Goal: Navigation & Orientation: Find specific page/section

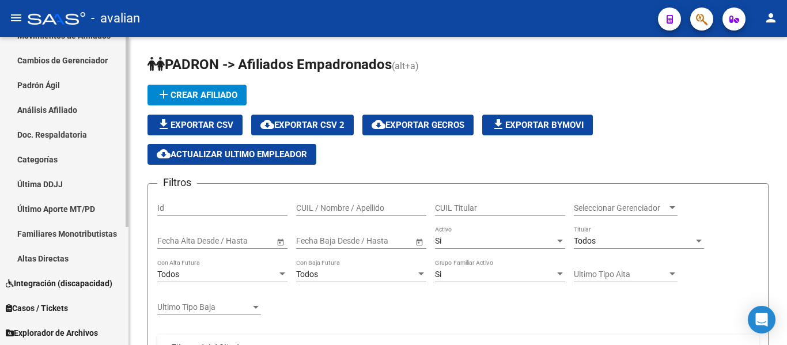
scroll to position [162, 0]
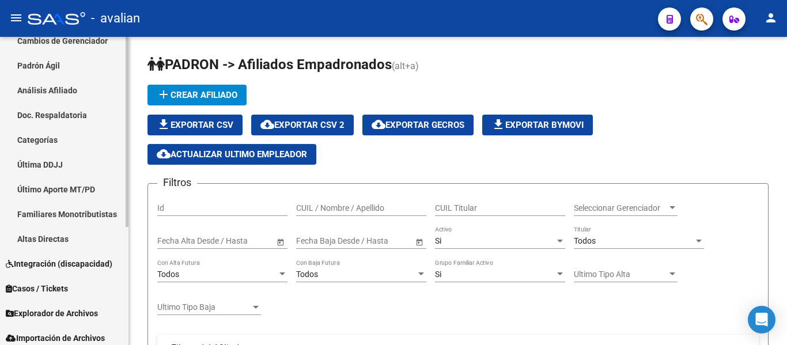
click at [126, 259] on div at bounding box center [127, 231] width 3 height 190
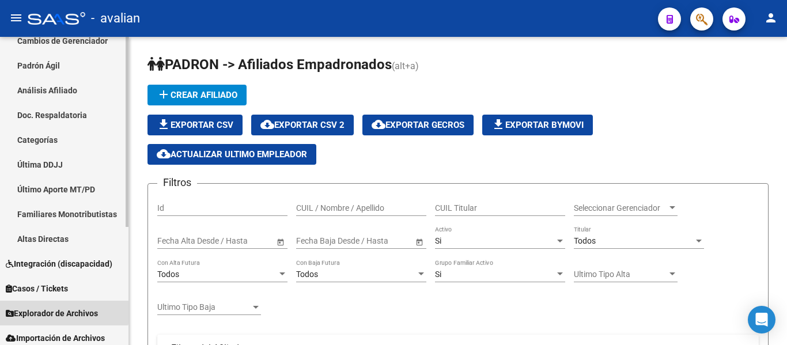
click at [41, 310] on span "Explorador de Archivos" at bounding box center [52, 313] width 92 height 13
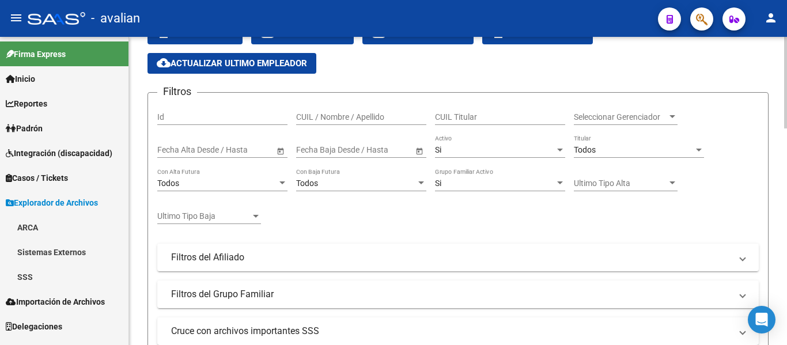
scroll to position [70, 0]
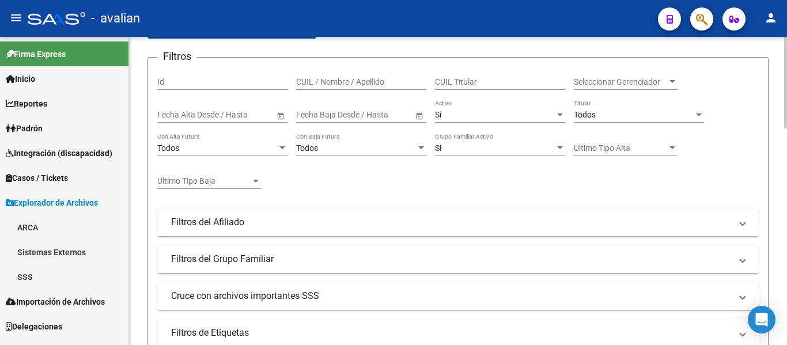
scroll to position [128, 0]
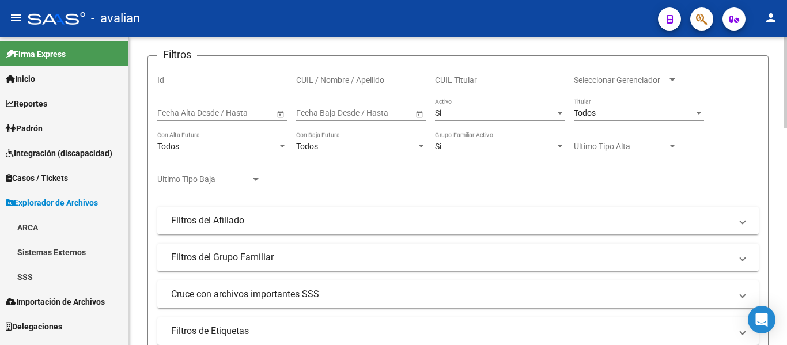
click at [786, 154] on div at bounding box center [785, 121] width 3 height 92
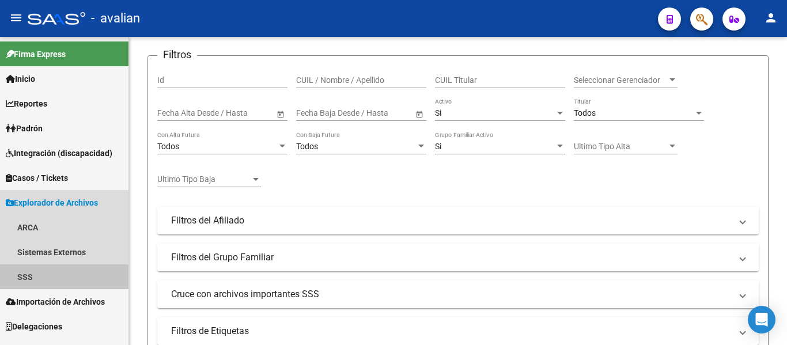
click at [27, 280] on link "SSS" at bounding box center [64, 276] width 128 height 25
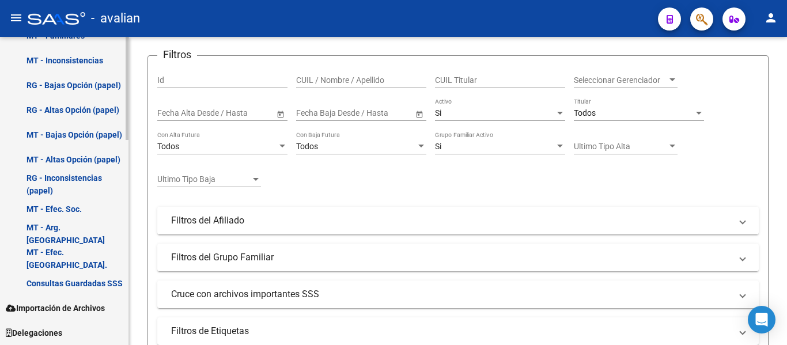
scroll to position [611, 0]
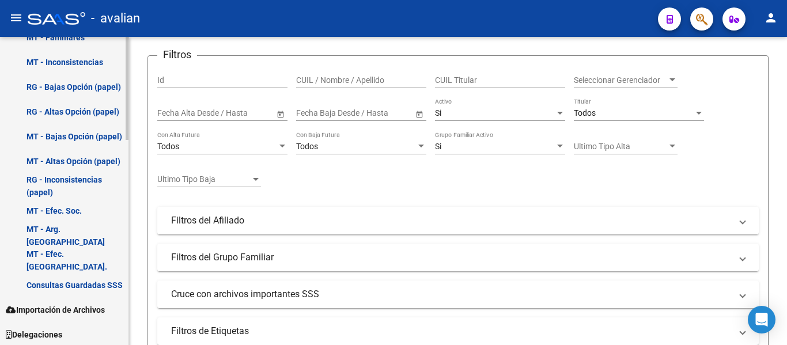
click at [145, 314] on mat-sidenav-container "Firma Express Inicio Calendario SSS Instructivos Contacto OS Reportes Padrón Tr…" at bounding box center [393, 191] width 787 height 308
click at [97, 311] on span "Importación de Archivos" at bounding box center [55, 309] width 99 height 13
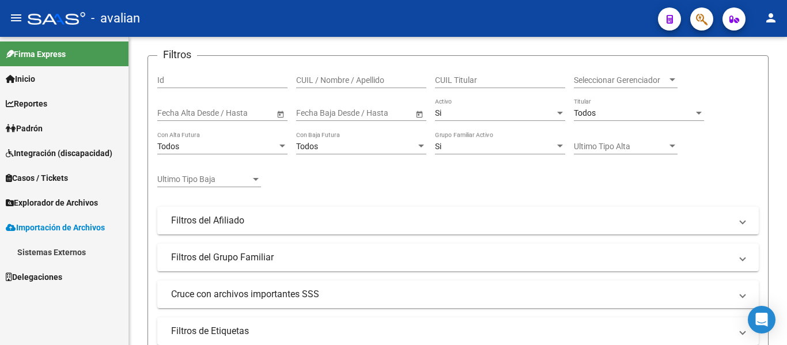
scroll to position [0, 0]
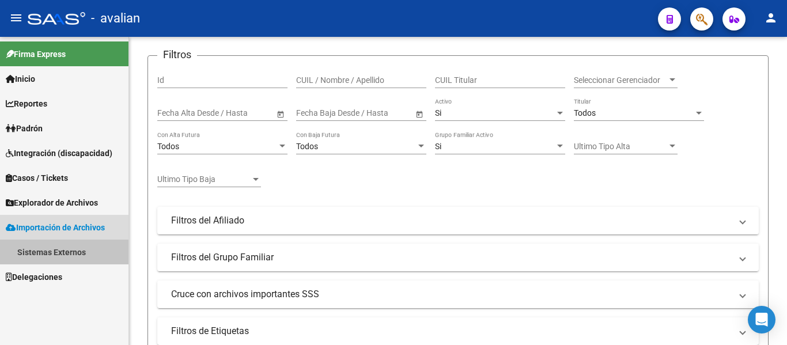
click at [70, 249] on link "Sistemas Externos" at bounding box center [64, 252] width 128 height 25
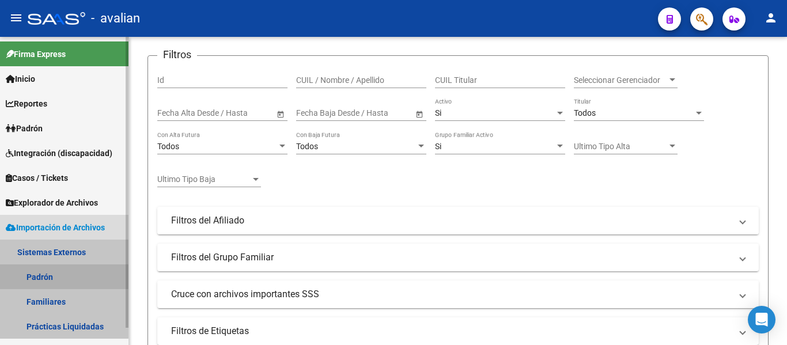
click at [44, 280] on link "Padrón" at bounding box center [64, 276] width 128 height 25
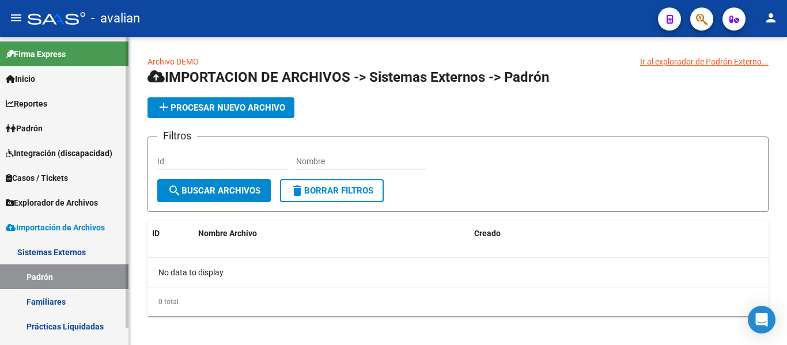
click at [91, 208] on span "Explorador de Archivos" at bounding box center [52, 202] width 92 height 13
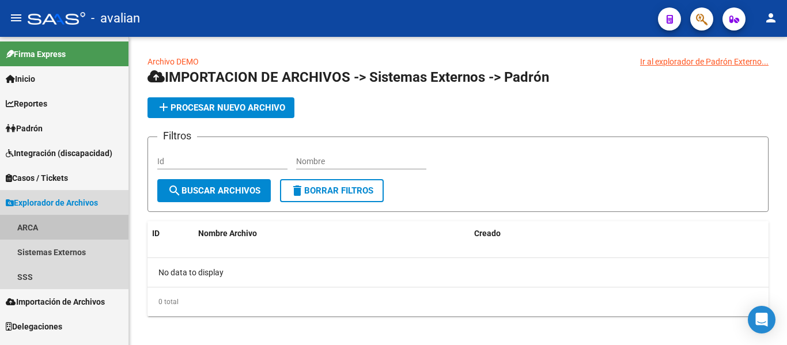
click at [22, 230] on link "ARCA" at bounding box center [64, 227] width 128 height 25
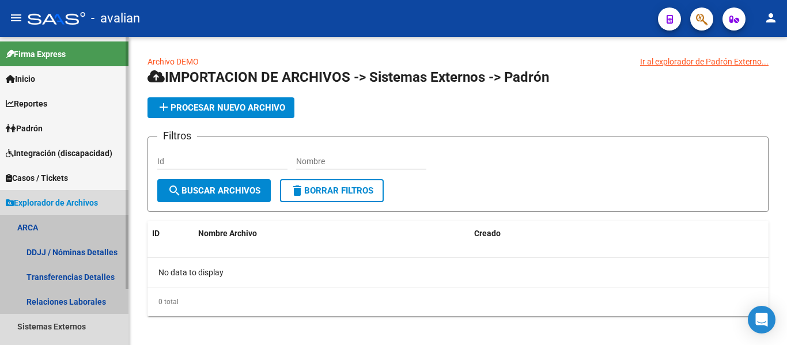
click at [22, 230] on link "ARCA" at bounding box center [64, 227] width 128 height 25
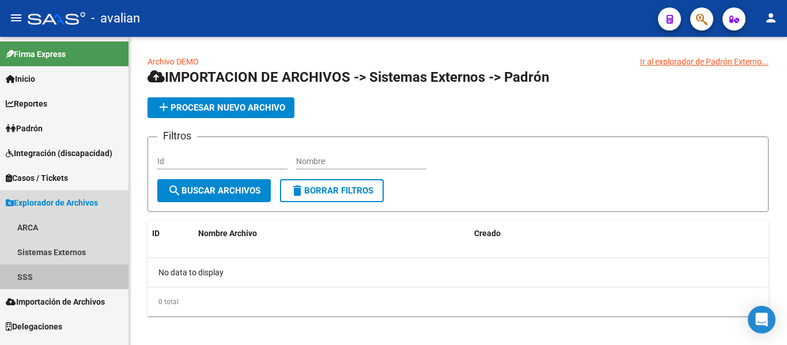
click at [29, 275] on link "SSS" at bounding box center [64, 276] width 128 height 25
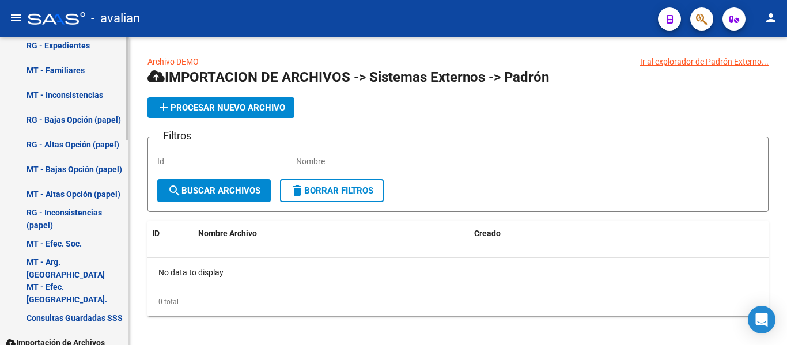
scroll to position [613, 0]
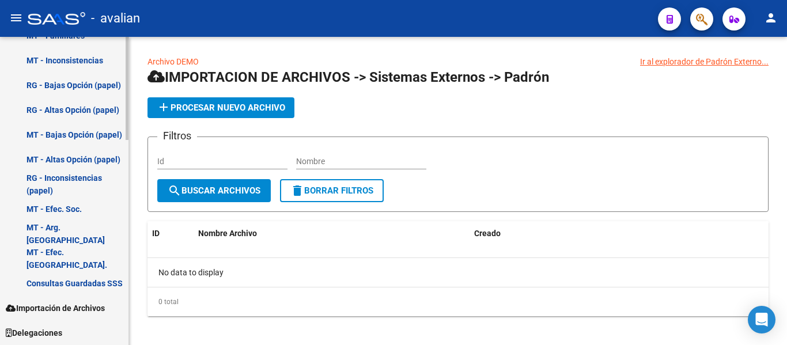
click at [149, 326] on mat-sidenav-container "Firma Express Inicio Calendario SSS Instructivos Contacto OS Reportes Padrón Tr…" at bounding box center [393, 191] width 787 height 308
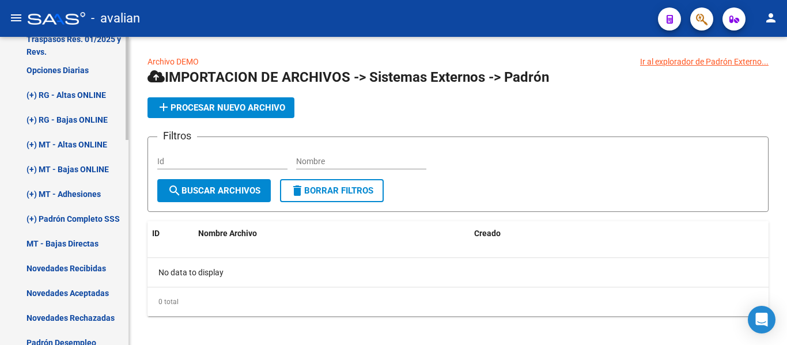
scroll to position [246, 0]
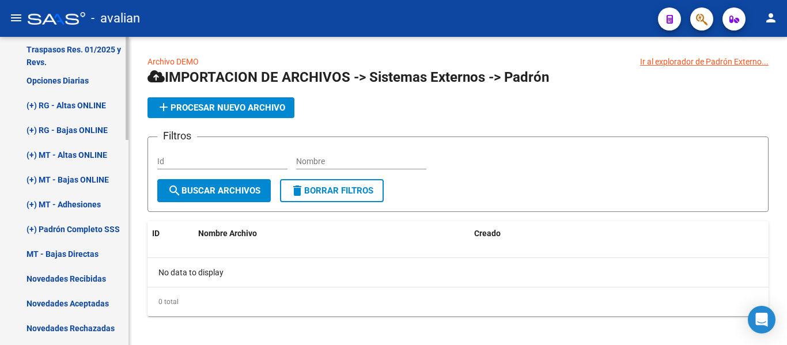
click at [128, 147] on div at bounding box center [127, 170] width 3 height 103
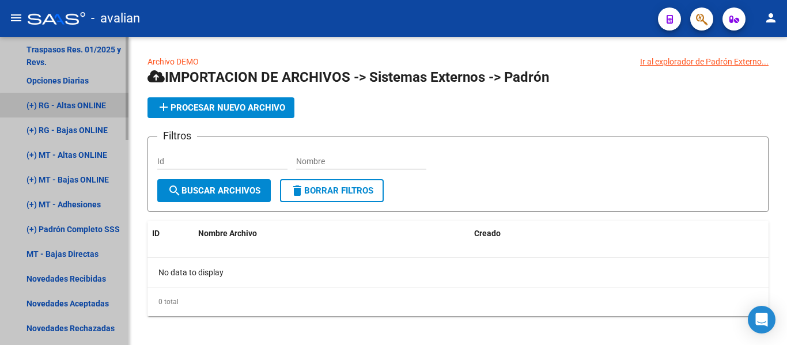
click at [78, 107] on link "(+) RG - Altas ONLINE" at bounding box center [64, 105] width 128 height 25
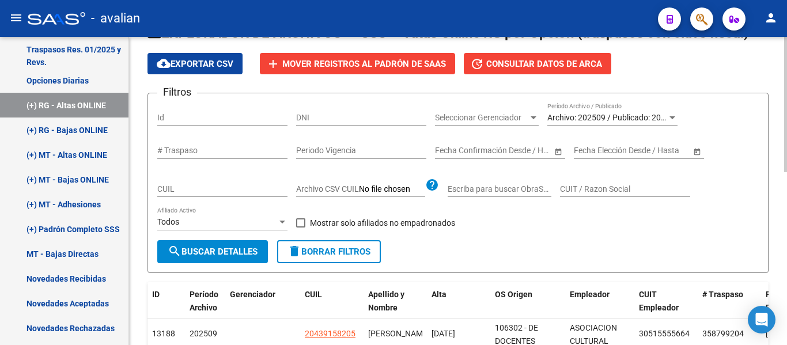
scroll to position [52, 0]
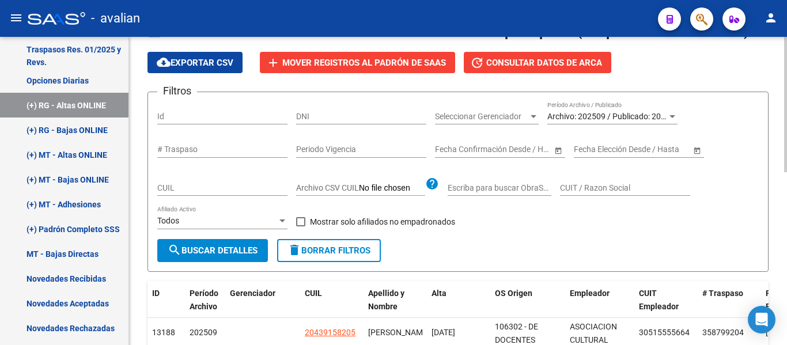
click at [786, 135] on div at bounding box center [785, 127] width 3 height 135
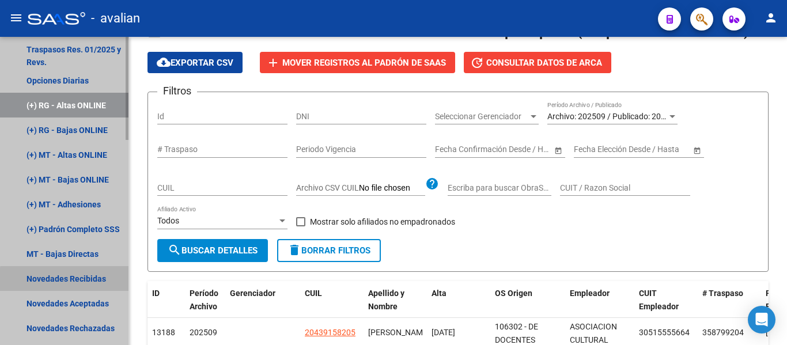
click at [102, 286] on link "Novedades Recibidas" at bounding box center [64, 278] width 128 height 25
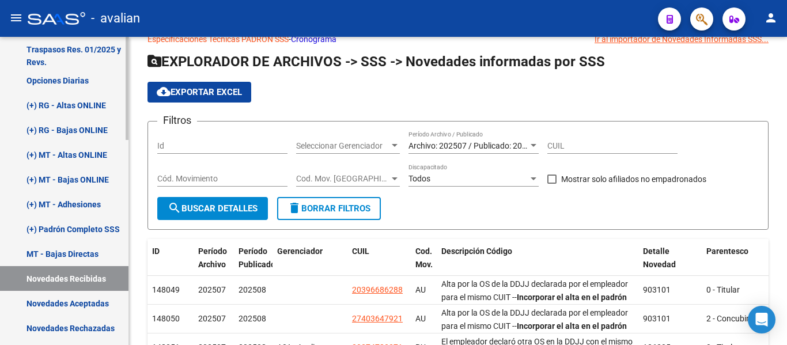
scroll to position [52, 0]
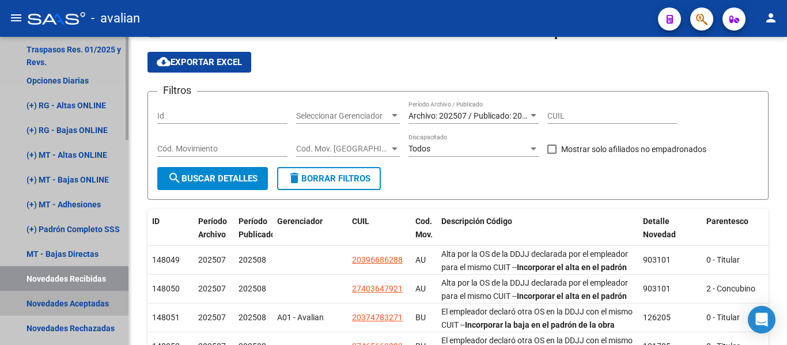
click at [62, 303] on link "Novedades Aceptadas" at bounding box center [64, 303] width 128 height 25
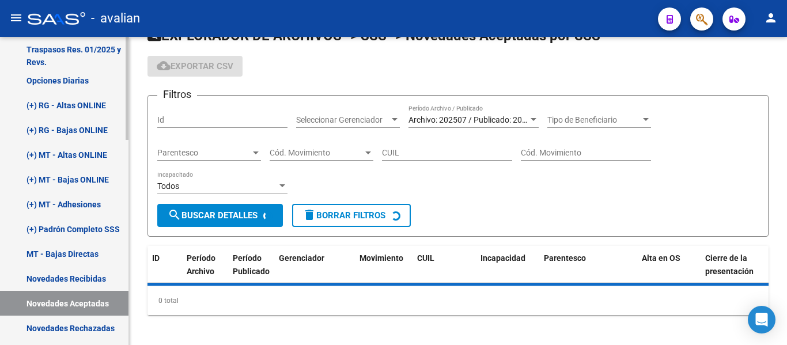
scroll to position [52, 0]
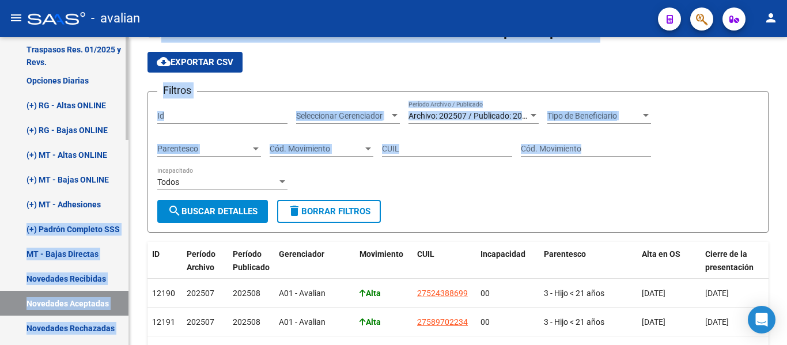
drag, startPoint x: 129, startPoint y: 193, endPoint x: 125, endPoint y: 202, distance: 10.1
click at [125, 202] on mat-sidenav-container "Firma Express Inicio Calendario SSS Instructivos Contacto OS Reportes Padrón Tr…" at bounding box center [393, 191] width 787 height 308
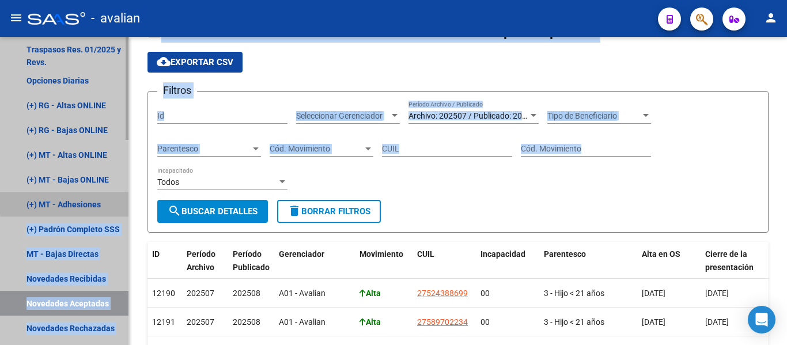
click at [125, 202] on link "(+) MT - Adhesiones" at bounding box center [64, 204] width 128 height 25
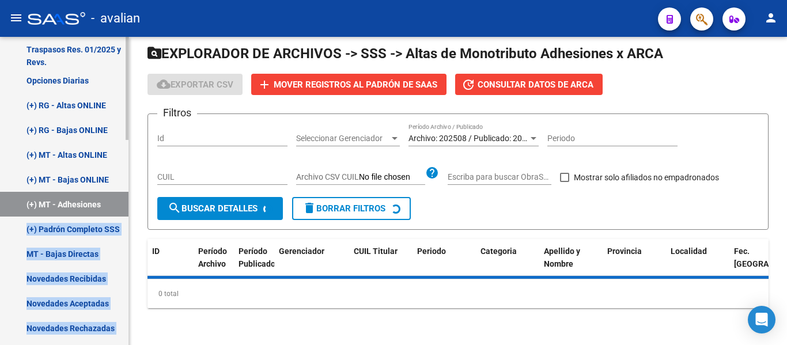
scroll to position [52, 0]
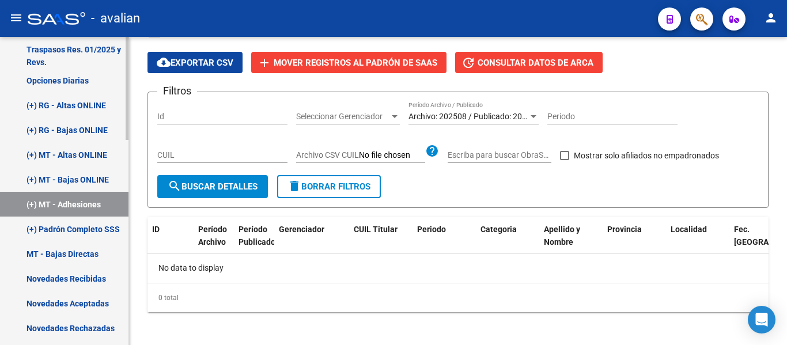
click at [128, 214] on div at bounding box center [127, 170] width 3 height 103
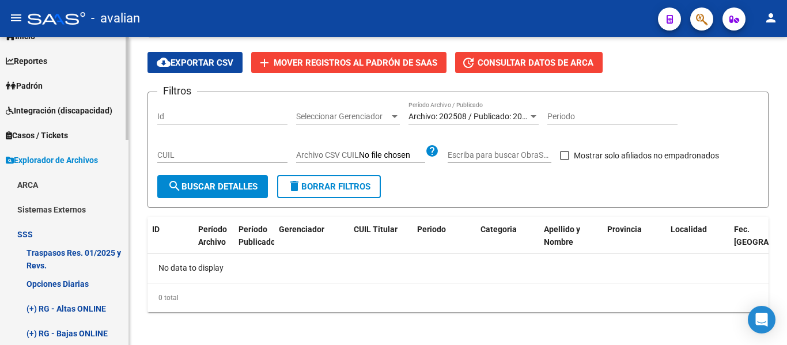
scroll to position [44, 0]
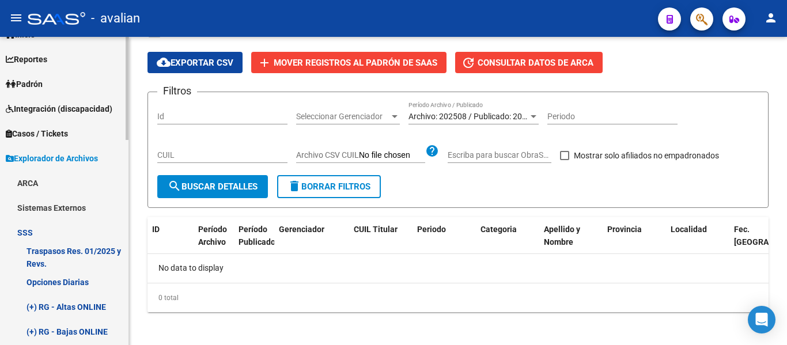
click at [127, 86] on div at bounding box center [127, 103] width 3 height 103
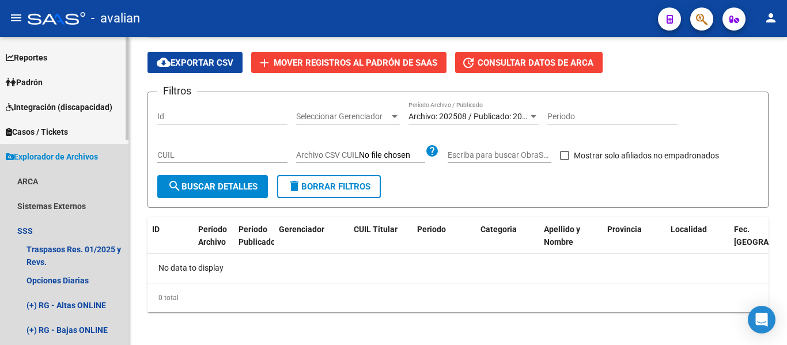
click at [80, 160] on span "Explorador de Archivos" at bounding box center [52, 156] width 92 height 13
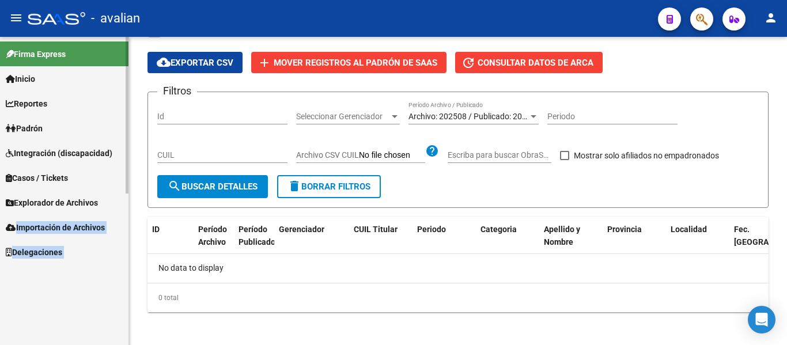
scroll to position [0, 0]
click at [96, 271] on div "Firma Express Inicio Calendario SSS Instructivos Contacto OS Reportes Padrón Tr…" at bounding box center [64, 191] width 128 height 308
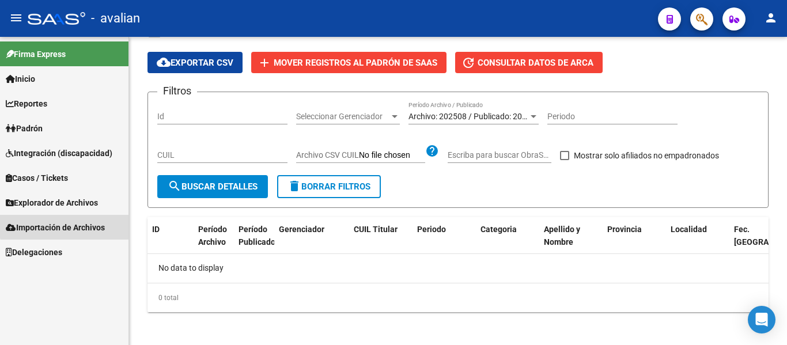
click at [83, 219] on link "Importación de Archivos" at bounding box center [64, 227] width 128 height 25
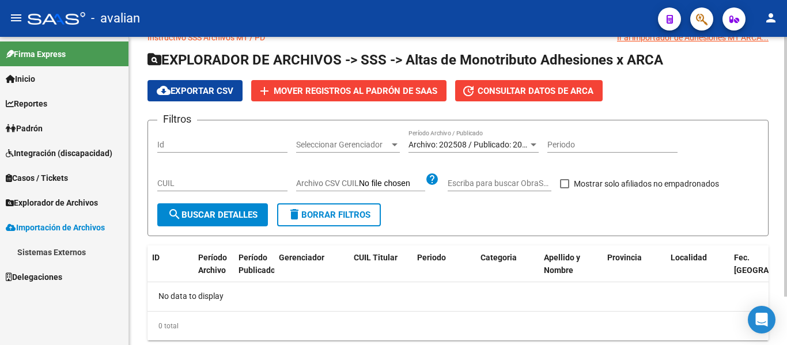
click at [786, 94] on div at bounding box center [785, 188] width 3 height 260
